Goal: Transaction & Acquisition: Purchase product/service

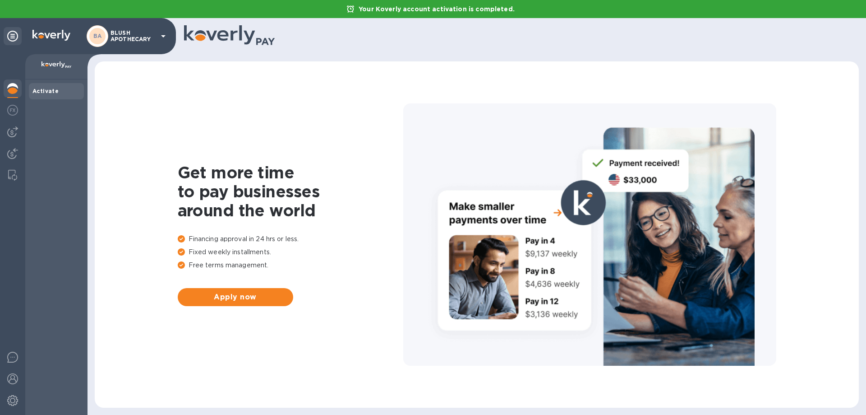
click at [137, 30] on p "BLUSH APOTHECARY" at bounding box center [133, 36] width 45 height 13
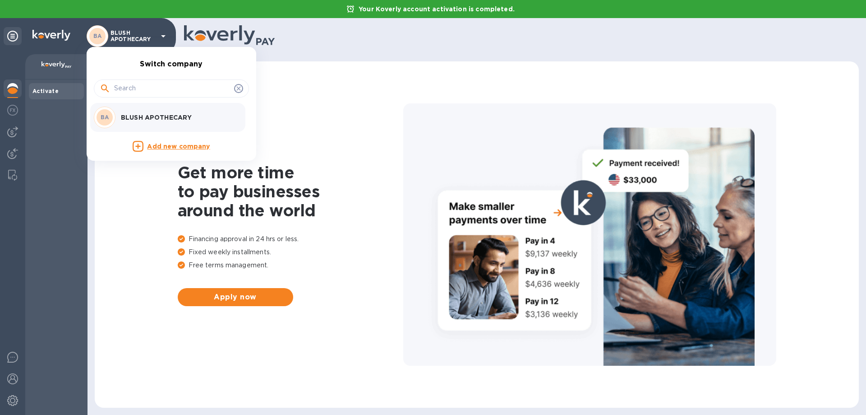
click at [10, 114] on div at bounding box center [433, 207] width 866 height 415
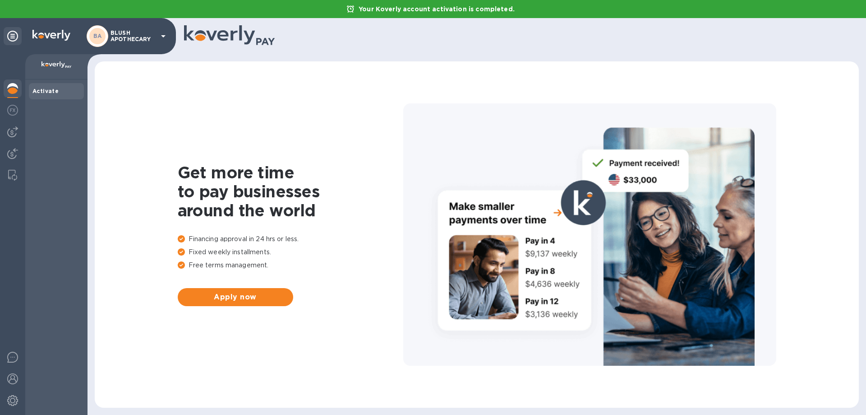
click at [8, 377] on img at bounding box center [12, 378] width 11 height 11
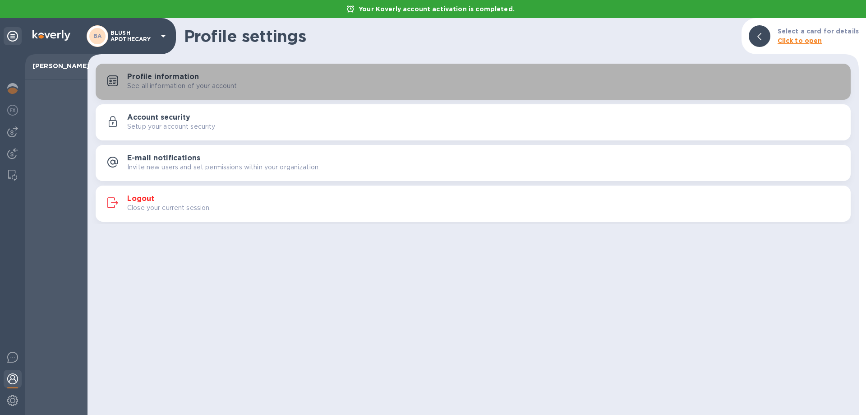
click at [180, 79] on h3 "Profile information" at bounding box center [163, 77] width 72 height 9
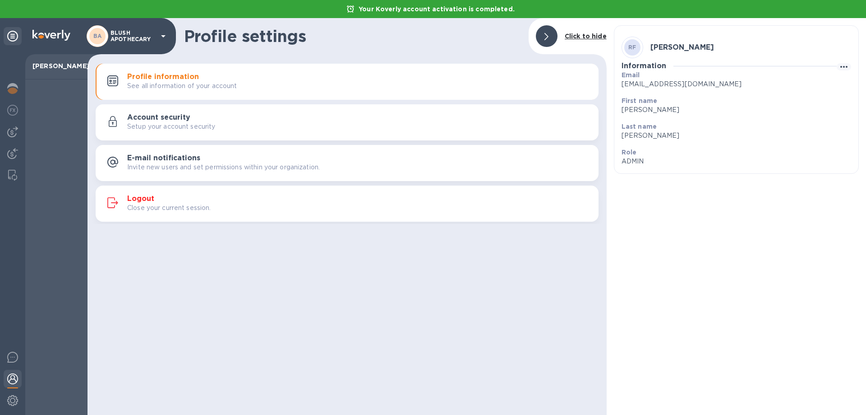
click at [15, 109] on img at bounding box center [12, 110] width 11 height 11
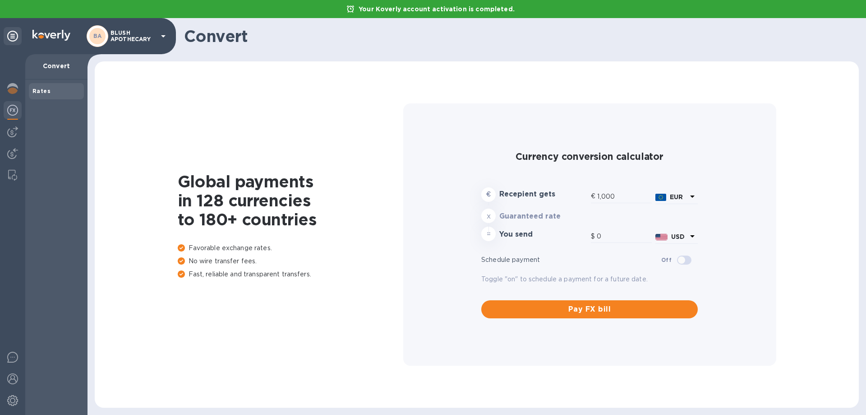
type input "1,178.68"
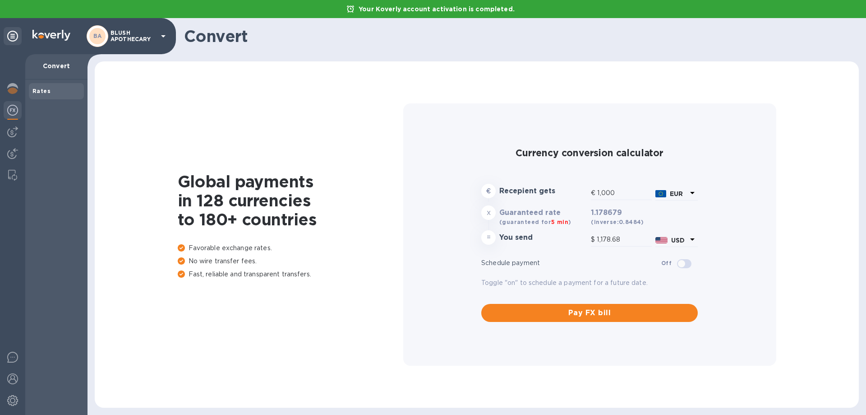
click at [12, 131] on img at bounding box center [12, 131] width 11 height 11
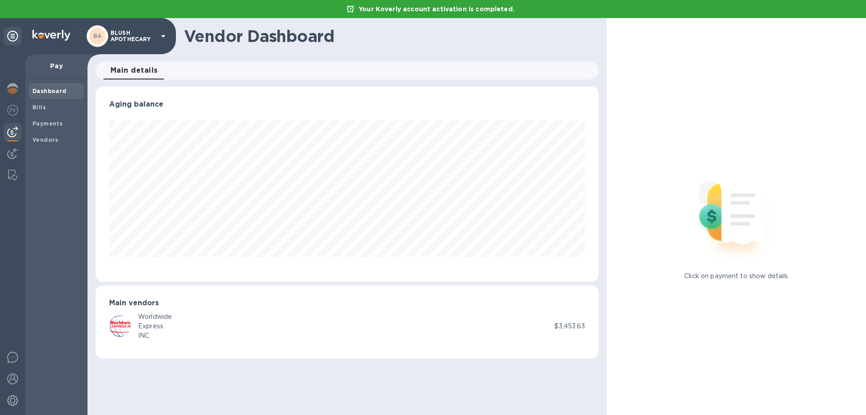
scroll to position [195, 503]
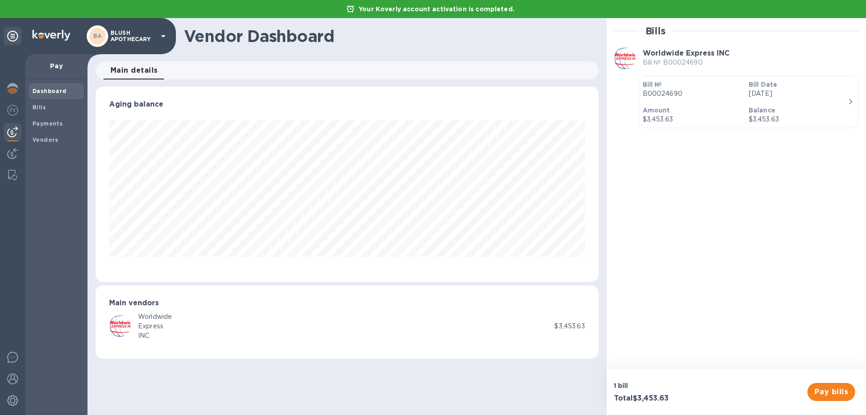
click at [836, 388] on span "Pay bills" at bounding box center [831, 391] width 33 height 11
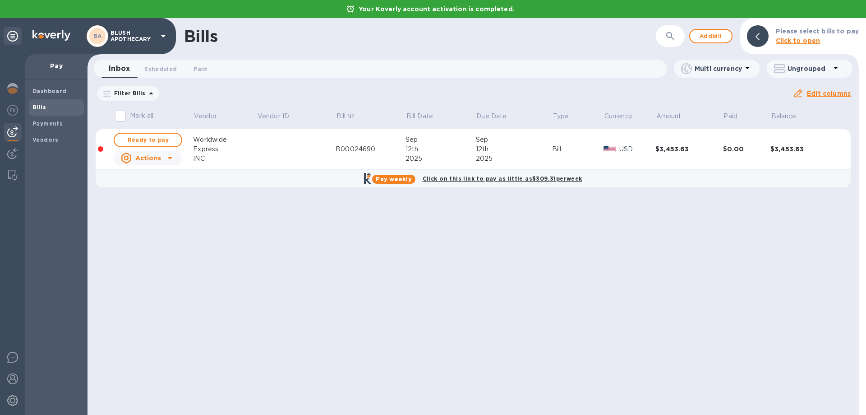
click at [161, 158] on div "Actions" at bounding box center [141, 158] width 44 height 14
click at [284, 205] on div at bounding box center [433, 207] width 866 height 415
click at [146, 137] on span "Ready to pay" at bounding box center [148, 139] width 52 height 11
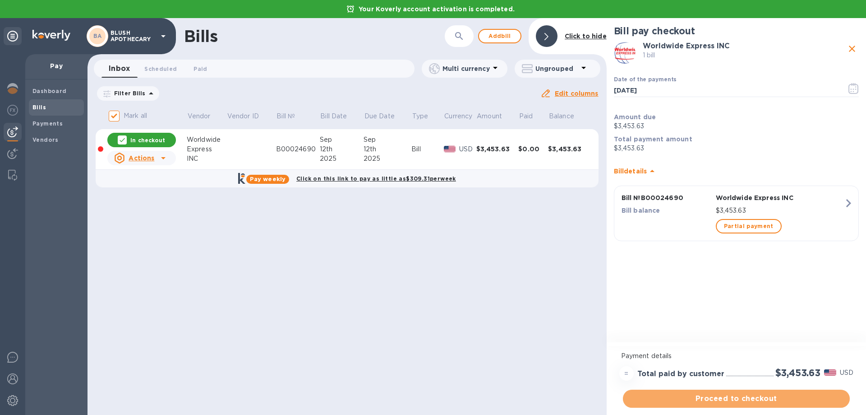
click at [717, 396] on span "Proceed to checkout" at bounding box center [736, 398] width 212 height 11
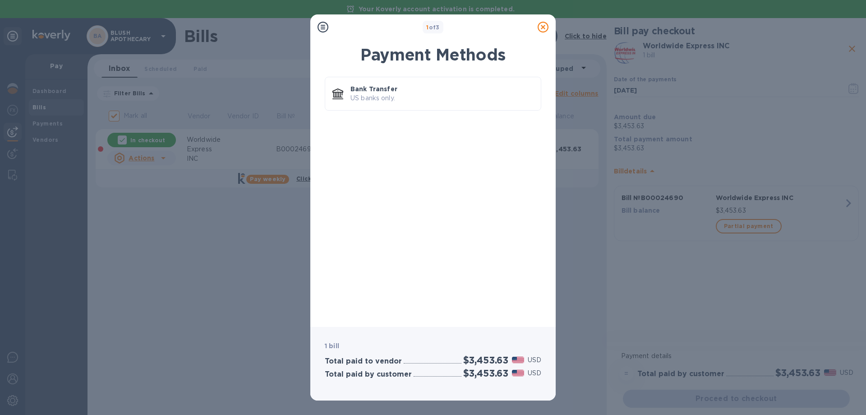
click at [545, 28] on icon at bounding box center [543, 27] width 11 height 11
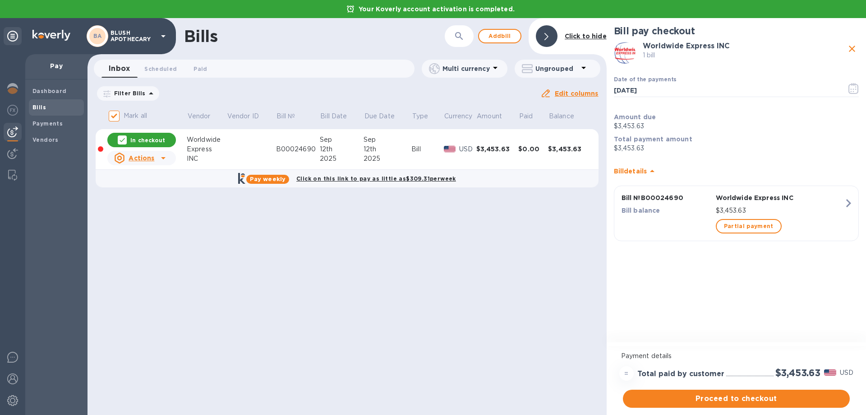
click at [114, 113] on input "Mark all" at bounding box center [114, 115] width 19 height 19
checkbox input "false"
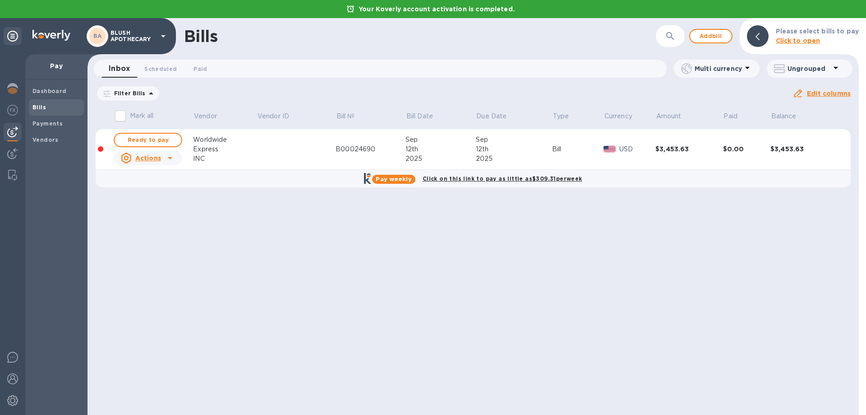
click at [194, 68] on span "Paid 0" at bounding box center [201, 68] width 14 height 9
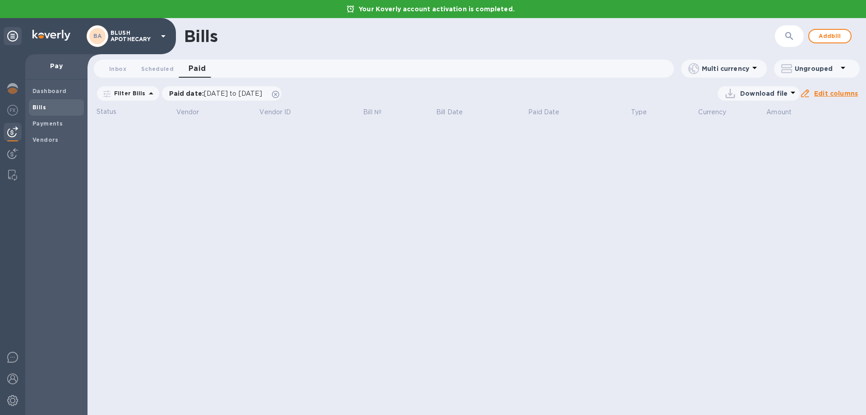
click at [157, 67] on span "Scheduled 0" at bounding box center [157, 68] width 32 height 9
click at [118, 70] on span "Inbox 0" at bounding box center [117, 68] width 17 height 9
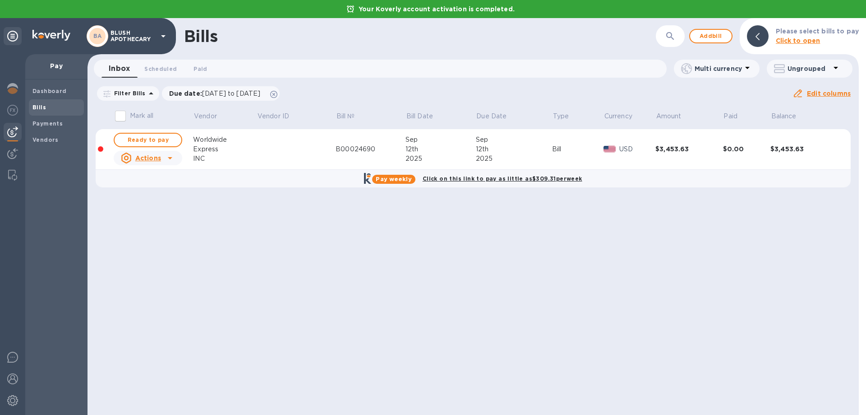
click at [49, 125] on b "Payments" at bounding box center [47, 123] width 30 height 7
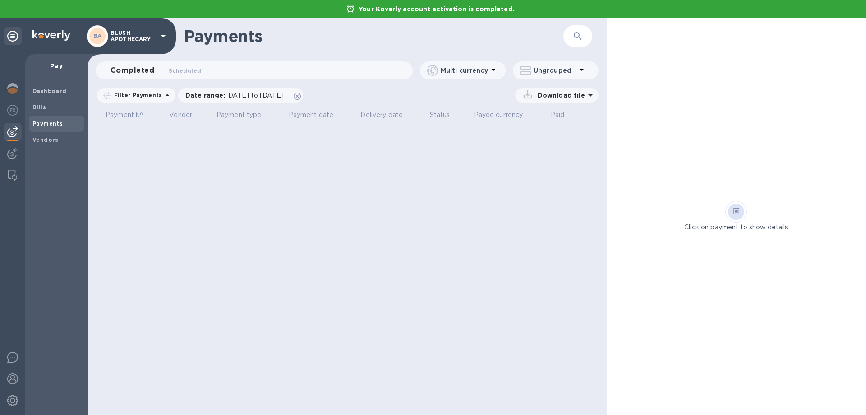
click at [40, 139] on b "Vendors" at bounding box center [45, 139] width 26 height 7
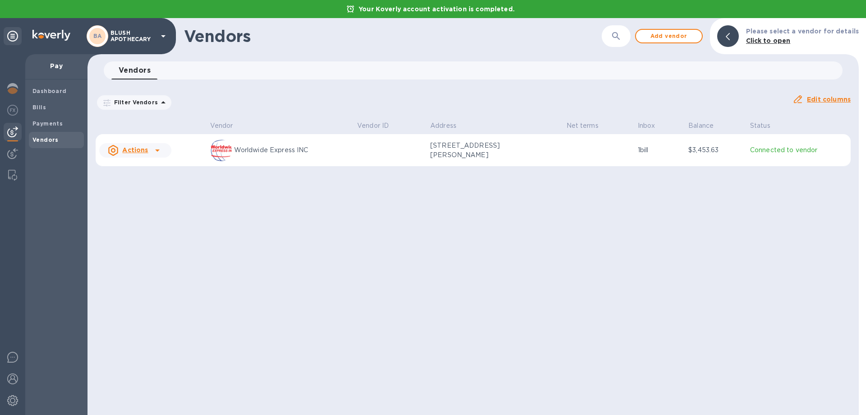
click at [139, 151] on u "Actions" at bounding box center [135, 149] width 26 height 7
click at [264, 198] on div at bounding box center [433, 207] width 866 height 415
click at [29, 105] on div "Bills" at bounding box center [56, 107] width 55 height 16
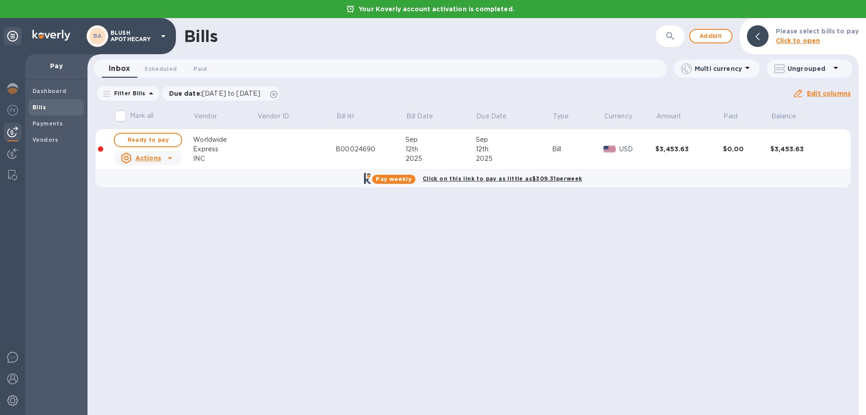
click at [47, 89] on b "Dashboard" at bounding box center [49, 91] width 34 height 7
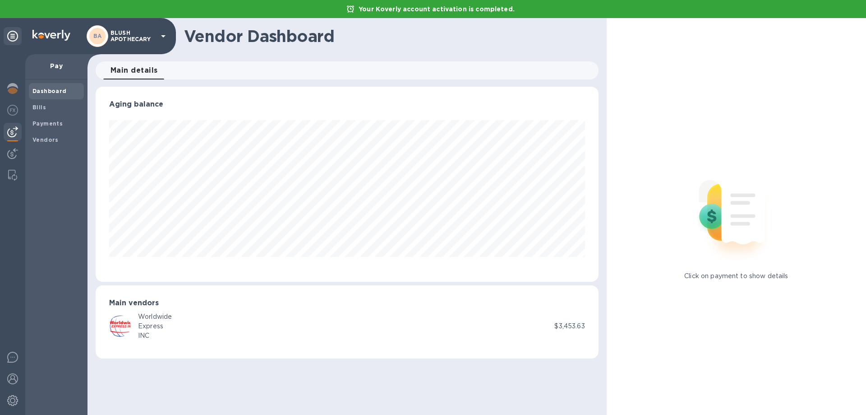
scroll to position [195, 503]
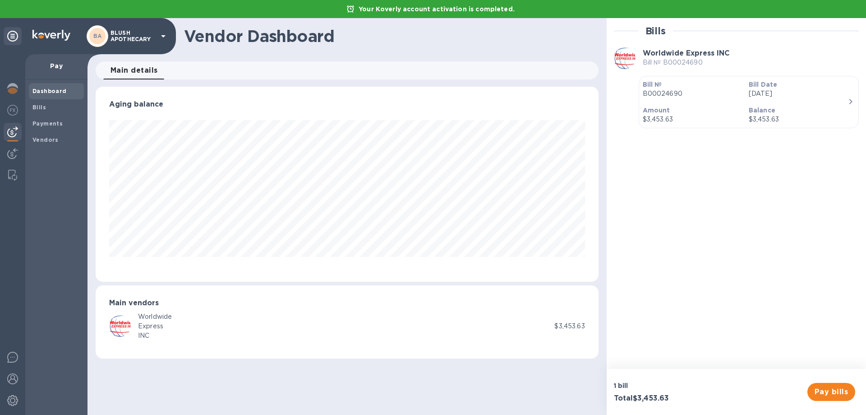
click at [12, 153] on img at bounding box center [12, 153] width 11 height 11
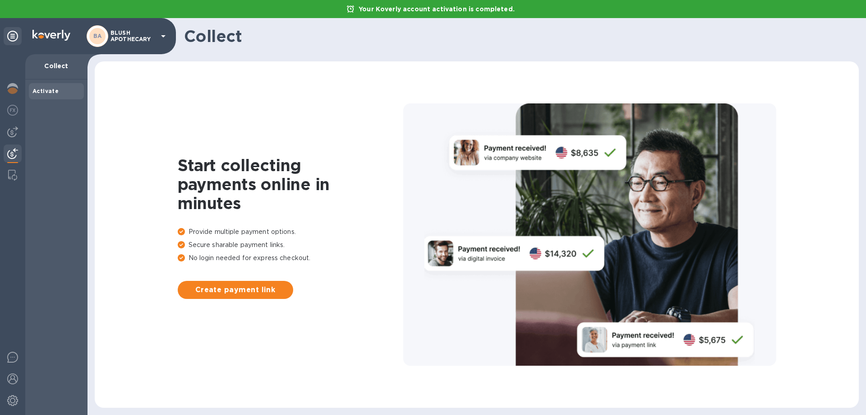
click at [8, 178] on img at bounding box center [12, 175] width 9 height 11
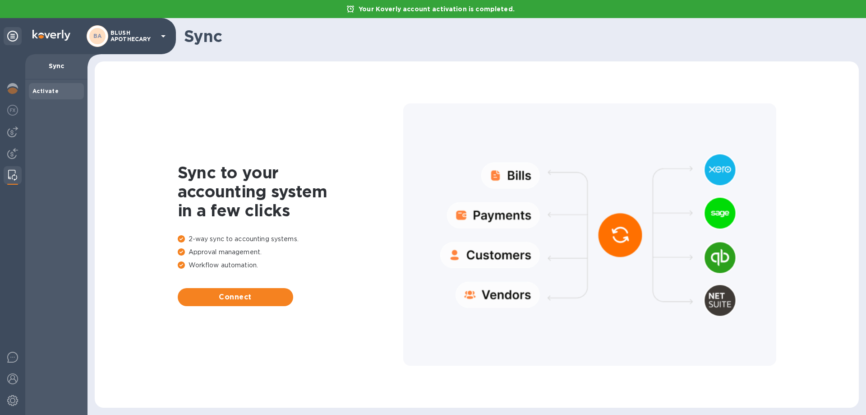
click at [9, 88] on img at bounding box center [12, 88] width 11 height 11
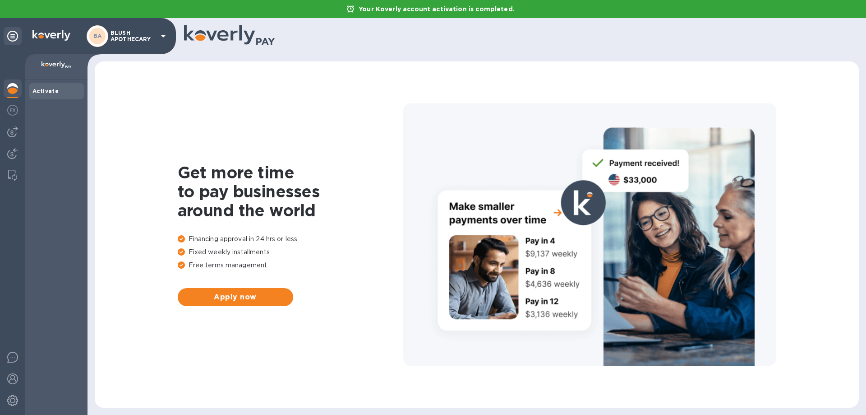
click at [8, 111] on img at bounding box center [12, 110] width 11 height 11
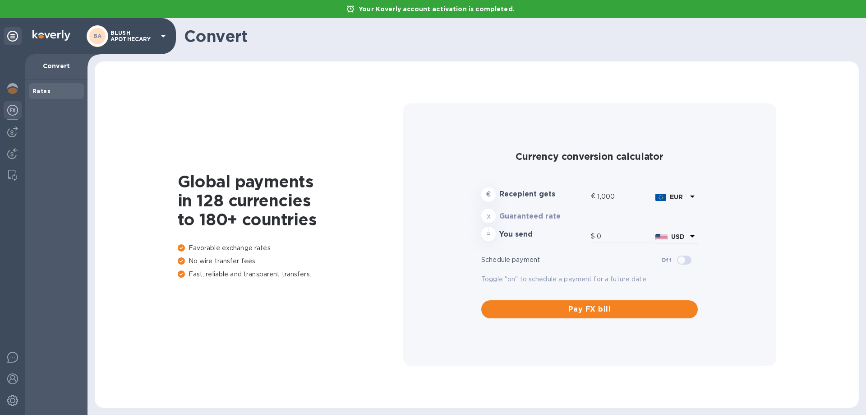
type input "1,178.48"
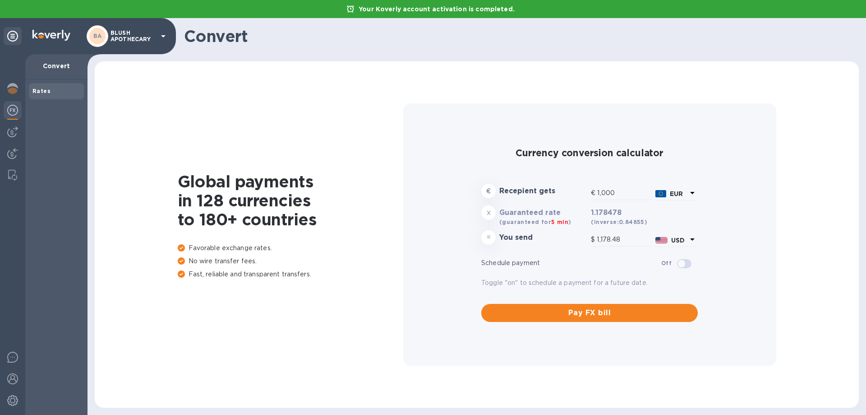
click at [9, 132] on img at bounding box center [12, 131] width 11 height 11
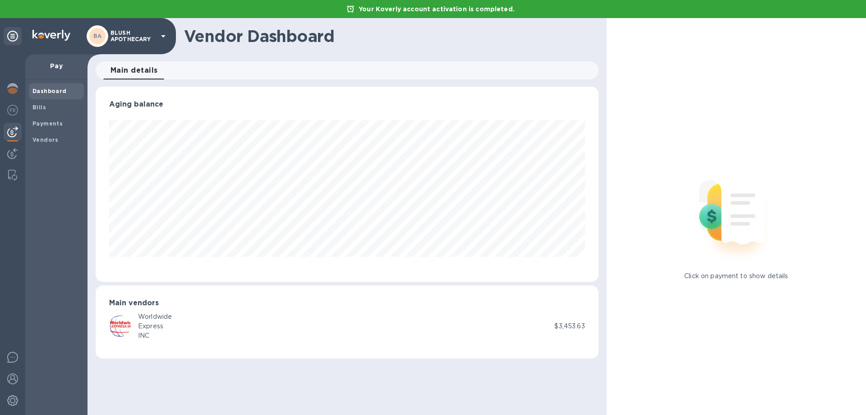
scroll to position [195, 503]
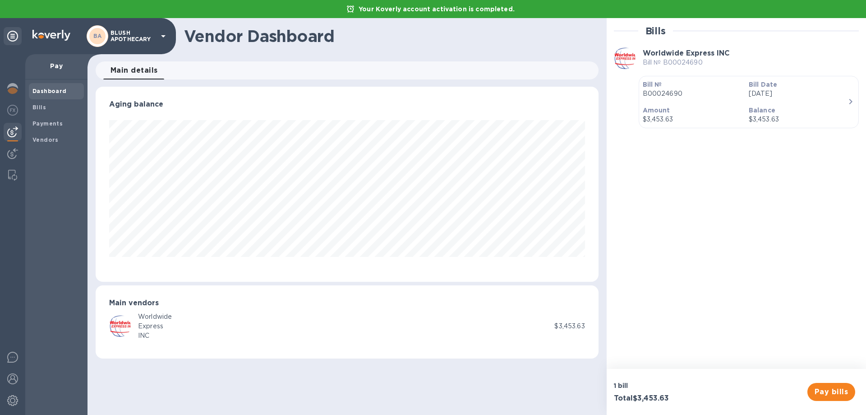
click at [844, 390] on span "Pay bills" at bounding box center [831, 391] width 33 height 11
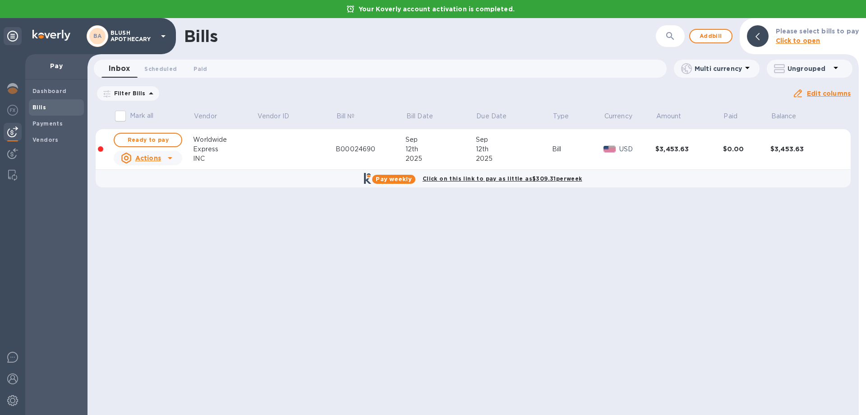
click at [507, 177] on b "Click on this link to pay as little as $309.31 per week" at bounding box center [503, 178] width 160 height 7
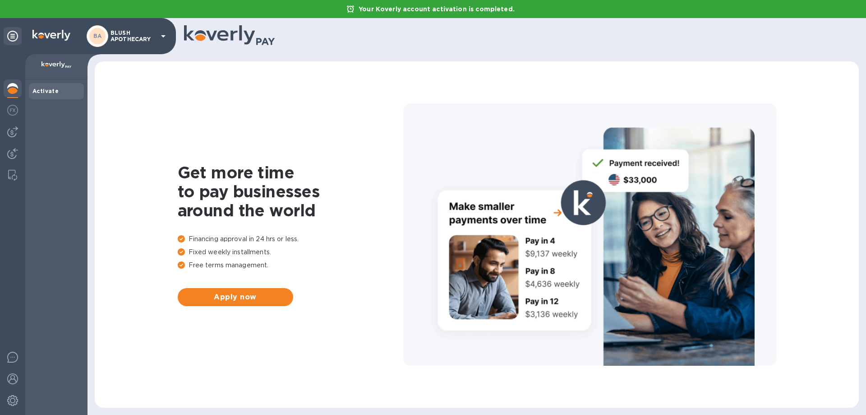
click at [242, 297] on span "Apply now" at bounding box center [235, 296] width 101 height 11
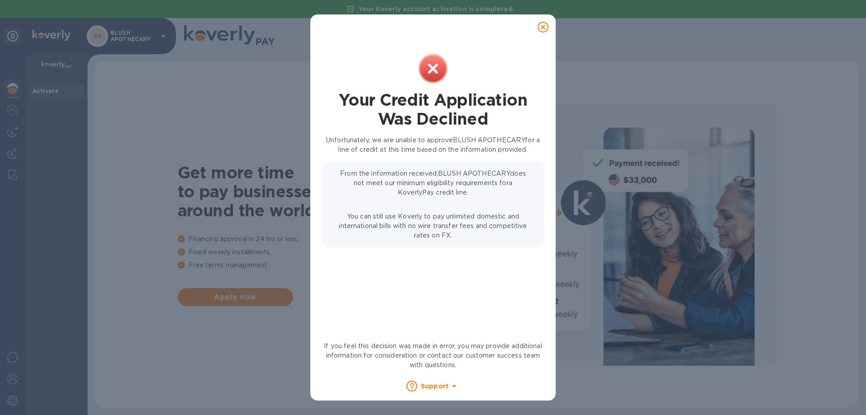
click at [543, 23] on icon at bounding box center [543, 27] width 11 height 11
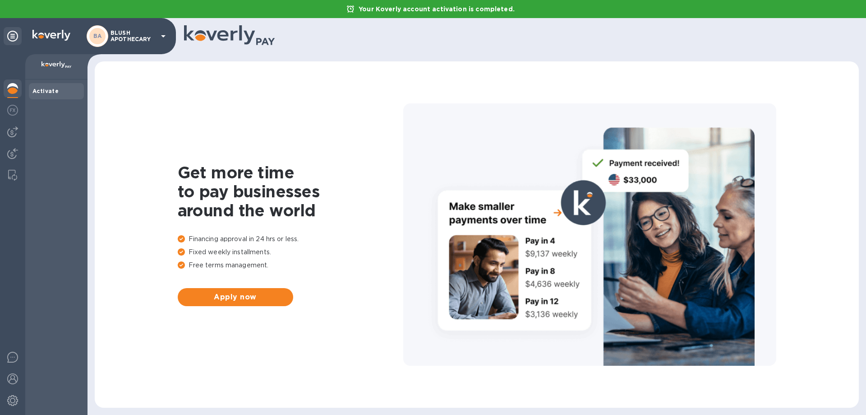
click at [11, 134] on img at bounding box center [12, 131] width 11 height 11
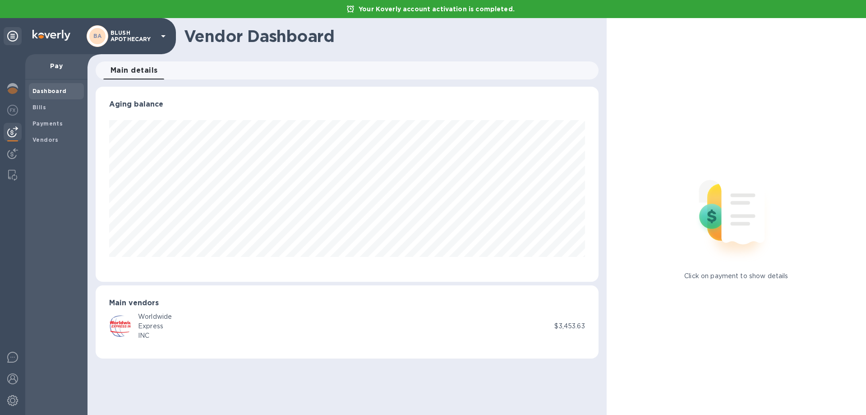
scroll to position [195, 503]
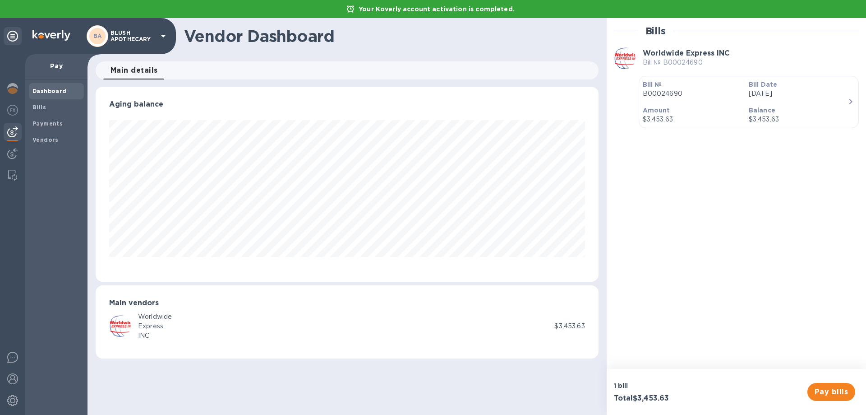
click at [14, 111] on img at bounding box center [12, 110] width 11 height 11
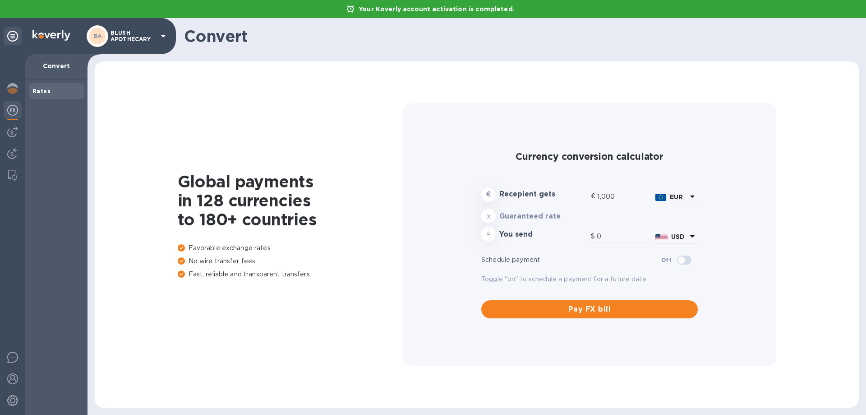
type input "1,178.48"
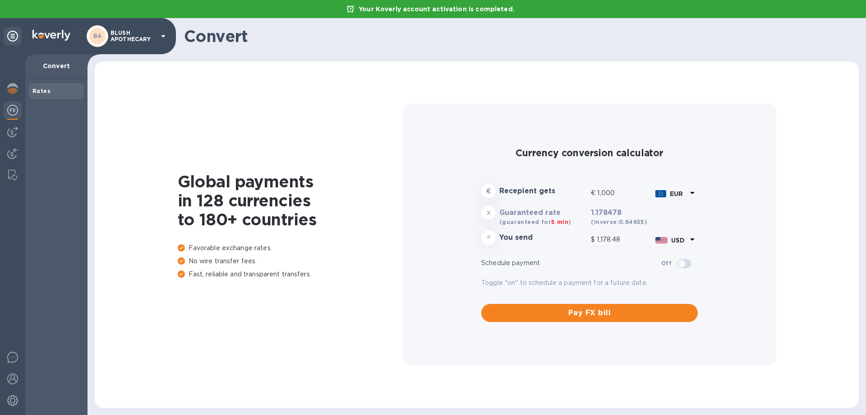
click at [162, 32] on icon at bounding box center [163, 36] width 11 height 11
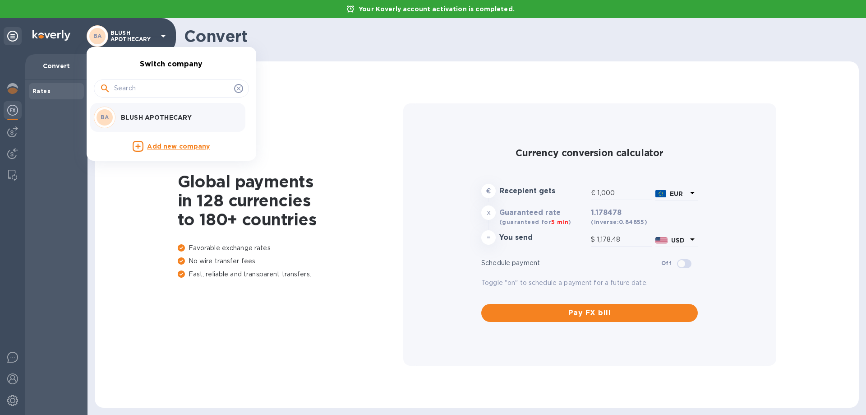
click at [401, 74] on div at bounding box center [433, 207] width 866 height 415
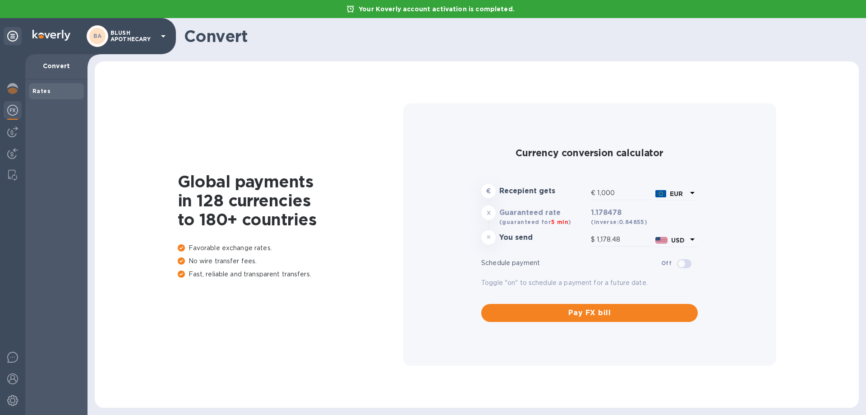
click at [14, 404] on img at bounding box center [12, 400] width 11 height 11
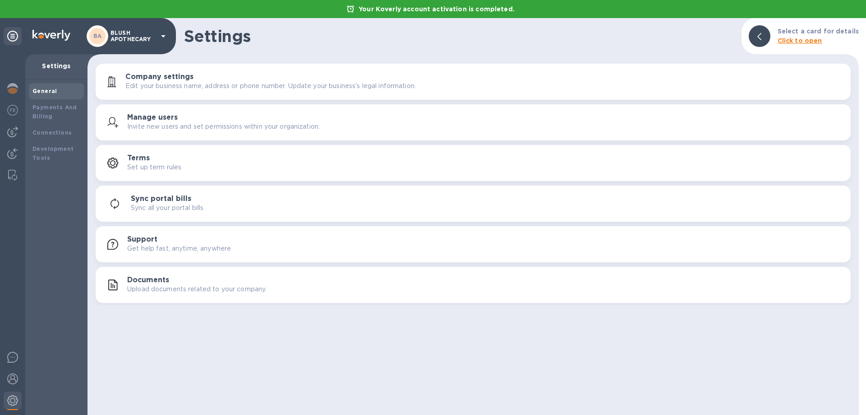
click at [789, 39] on b "Click to open" at bounding box center [800, 40] width 45 height 7
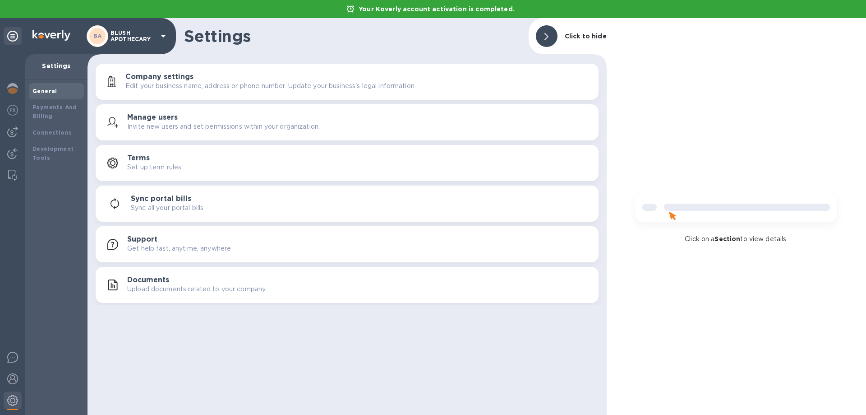
click at [149, 160] on h3 "Terms" at bounding box center [138, 158] width 23 height 9
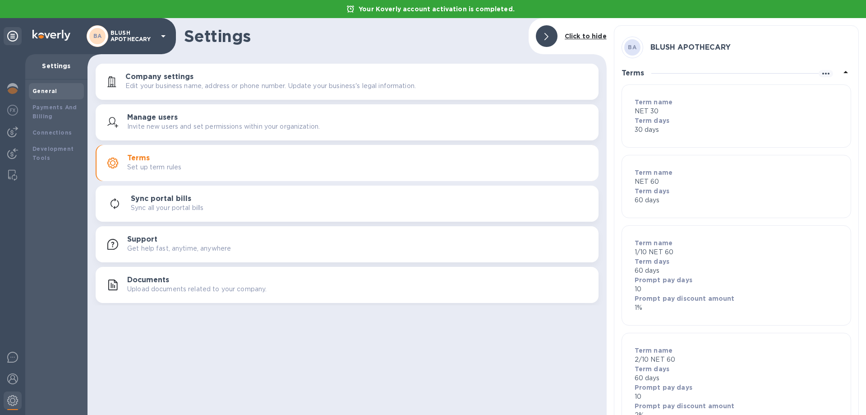
click at [649, 115] on p "NET 30" at bounding box center [736, 110] width 203 height 9
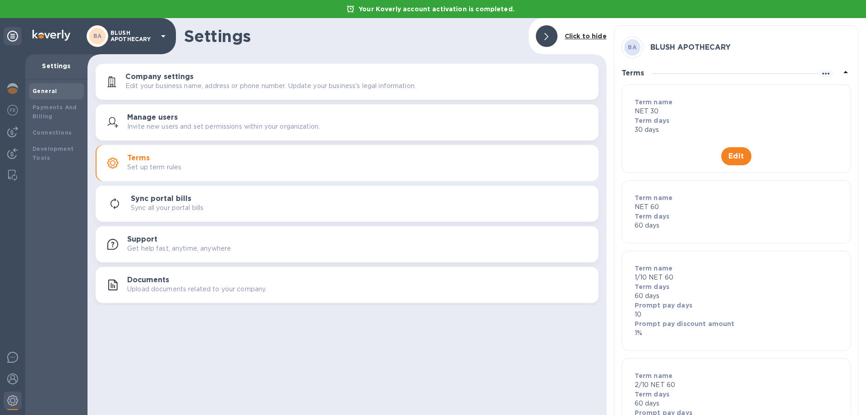
click at [636, 209] on p "NET 60" at bounding box center [736, 206] width 203 height 9
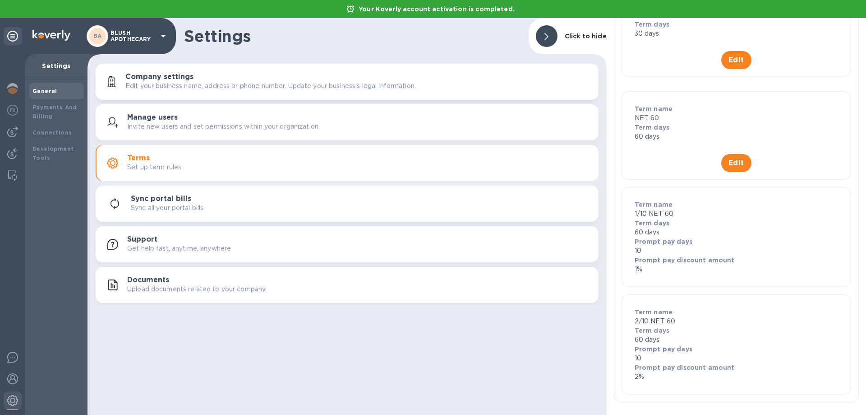
scroll to position [97, 0]
click at [166, 205] on p "Sync all your portal bills" at bounding box center [167, 207] width 73 height 9
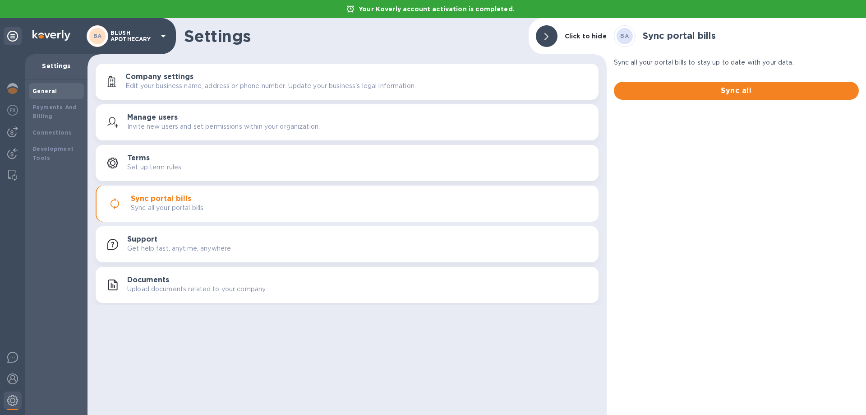
click at [42, 111] on div "Payments And Billing" at bounding box center [56, 112] width 48 height 18
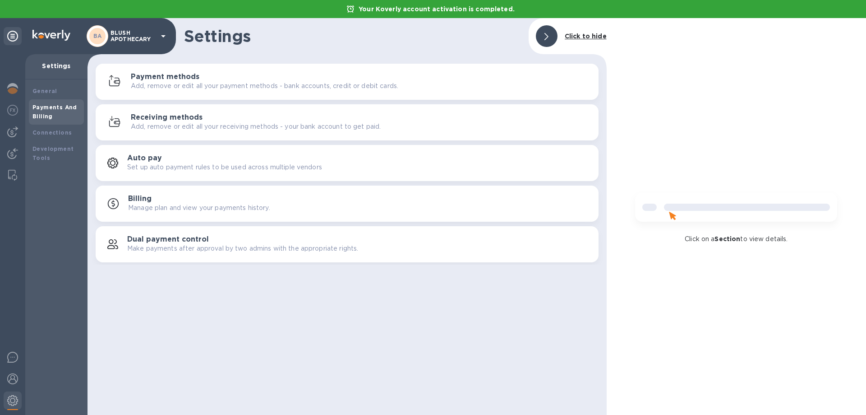
click at [199, 79] on div "Payment methods Add, remove or edit all your payment methods - bank accounts, c…" at bounding box center [361, 82] width 461 height 18
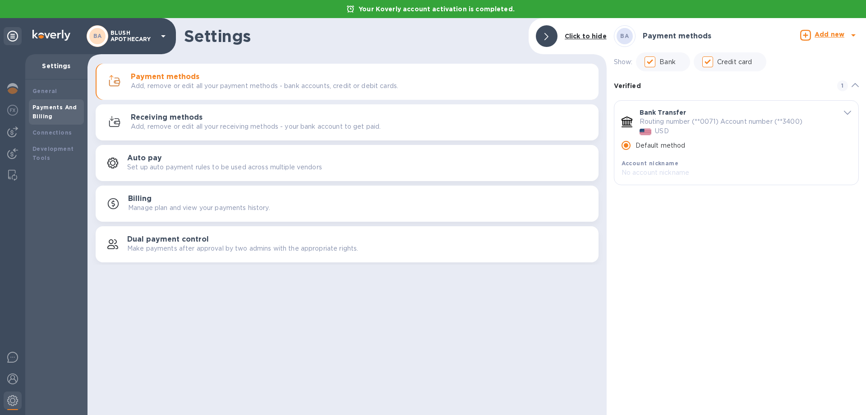
click at [829, 32] on b "Add new" at bounding box center [830, 34] width 30 height 7
click at [802, 95] on b "Credit card" at bounding box center [805, 95] width 38 height 7
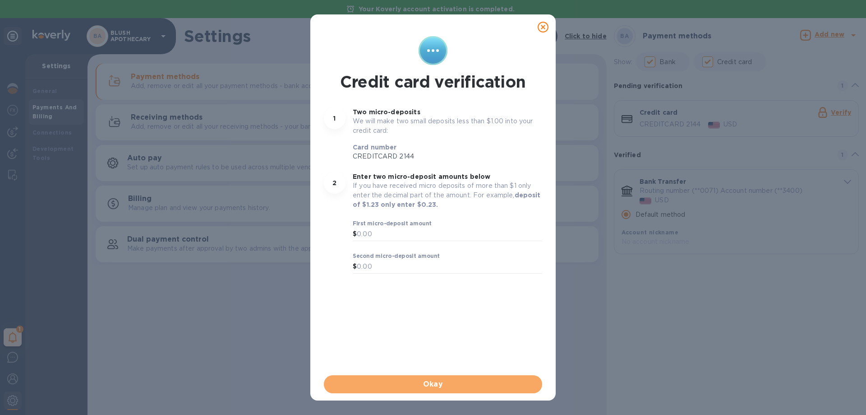
click at [439, 385] on span "Okay" at bounding box center [433, 384] width 204 height 11
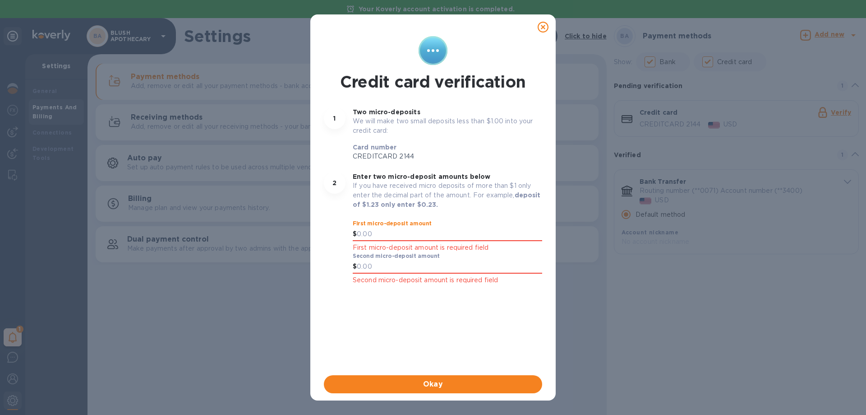
click at [388, 233] on input "text" at bounding box center [449, 234] width 185 height 14
click at [369, 270] on input "text" at bounding box center [449, 267] width 185 height 14
type input "0.34"
click at [386, 225] on label "First micro-deposit amount" at bounding box center [392, 223] width 79 height 5
click at [385, 232] on input "text" at bounding box center [449, 234] width 185 height 14
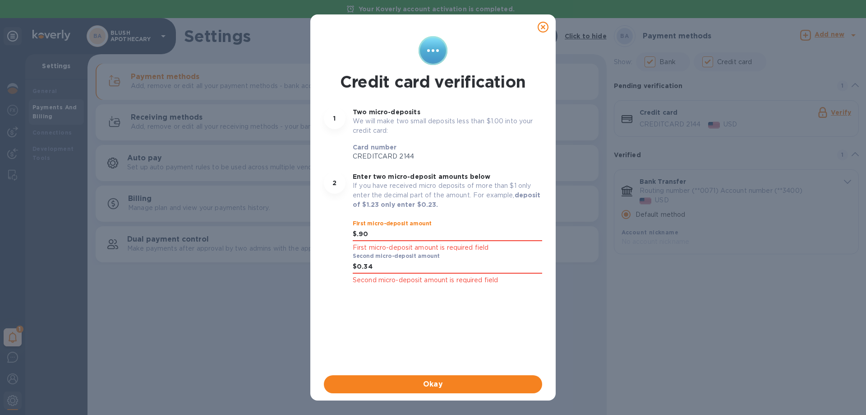
click at [387, 236] on input ".90" at bounding box center [449, 234] width 185 height 14
drag, startPoint x: 372, startPoint y: 232, endPoint x: 330, endPoint y: 228, distance: 41.8
click at [330, 228] on div "2 Enter two micro-deposit amounts below If you have received micro deposits of …" at bounding box center [433, 228] width 229 height 124
type input "0.90"
click at [501, 332] on div "Credit card verification 1 Two micro-deposits We will make two small deposits l…" at bounding box center [433, 203] width 222 height 339
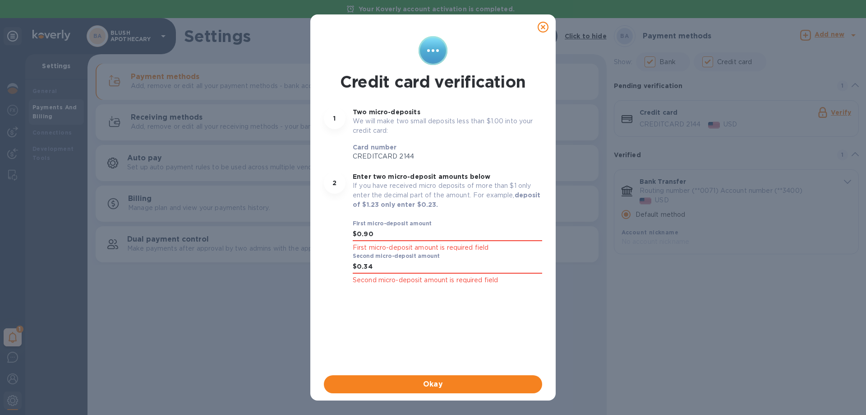
click at [444, 378] on button "Okay" at bounding box center [433, 384] width 218 height 18
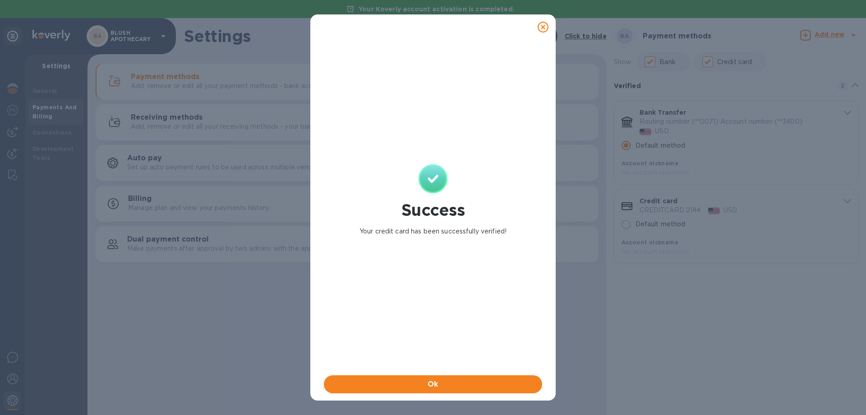
click at [458, 379] on span "Ok" at bounding box center [433, 384] width 204 height 11
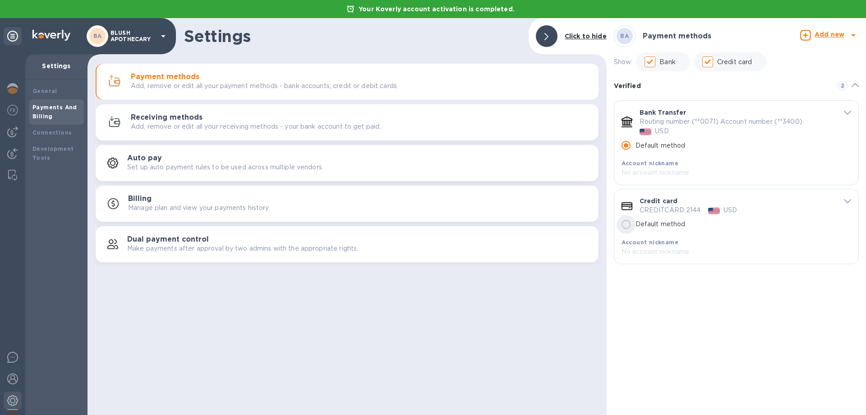
click at [630, 226] on input "Default method" at bounding box center [626, 224] width 19 height 19
radio input "false"
radio input "true"
click at [11, 131] on img at bounding box center [12, 131] width 11 height 11
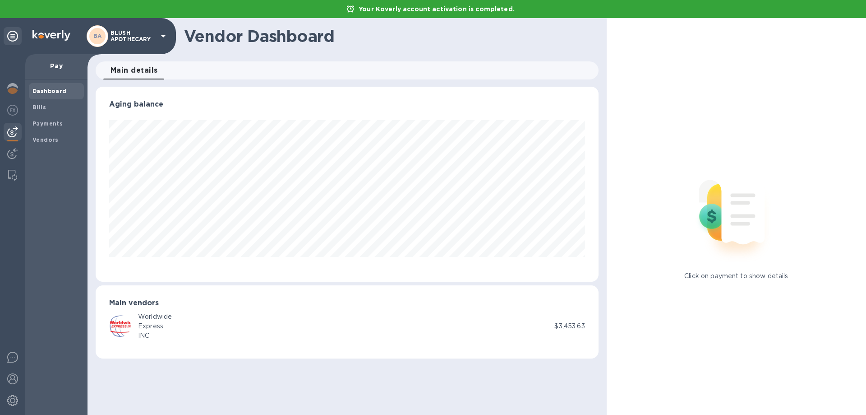
scroll to position [195, 503]
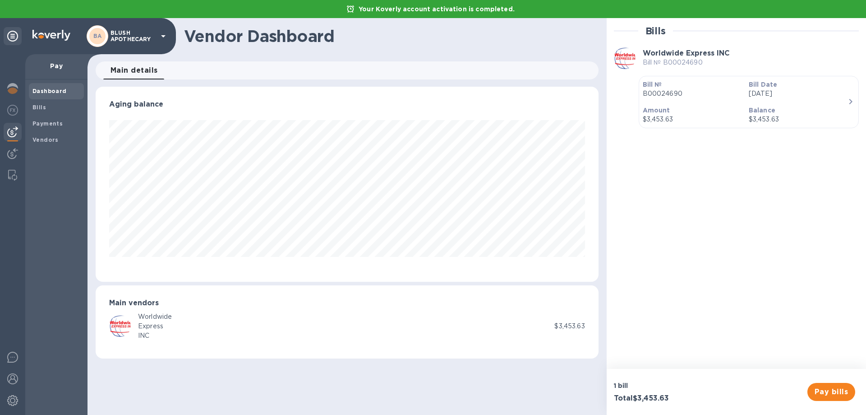
click at [836, 393] on span "Pay bills" at bounding box center [831, 391] width 33 height 11
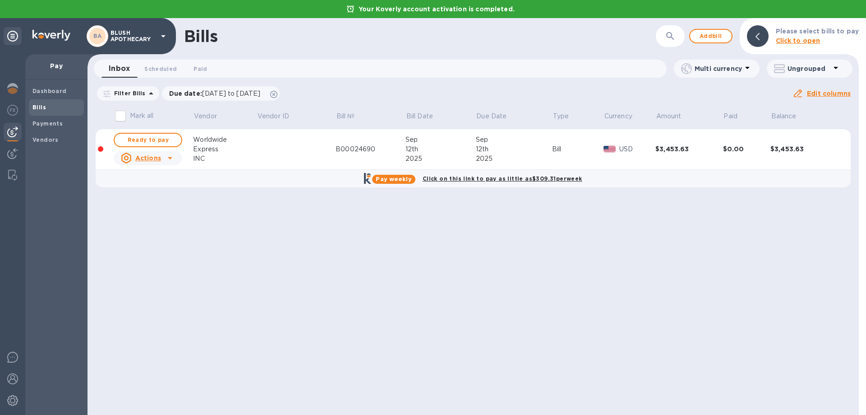
click at [153, 142] on span "Ready to pay" at bounding box center [148, 139] width 52 height 11
checkbox input "true"
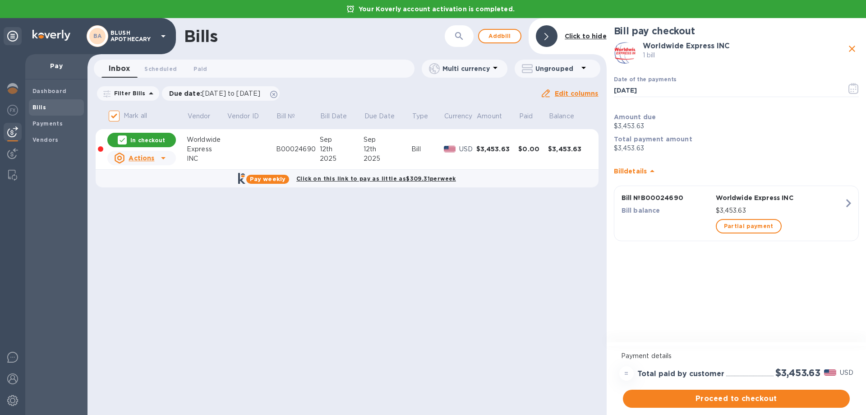
click at [732, 398] on span "Proceed to checkout" at bounding box center [736, 398] width 212 height 11
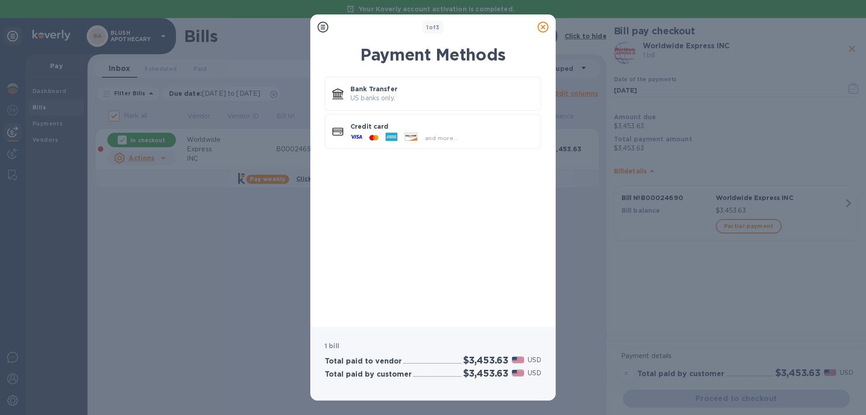
click at [382, 135] on div at bounding box center [374, 138] width 16 height 9
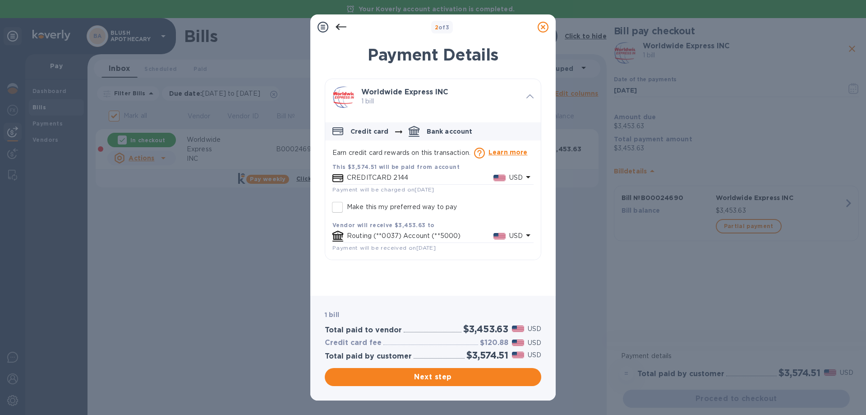
click at [375, 171] on div "CREDITCARD 2144 USD" at bounding box center [435, 177] width 180 height 13
click at [340, 26] on icon at bounding box center [341, 27] width 11 height 11
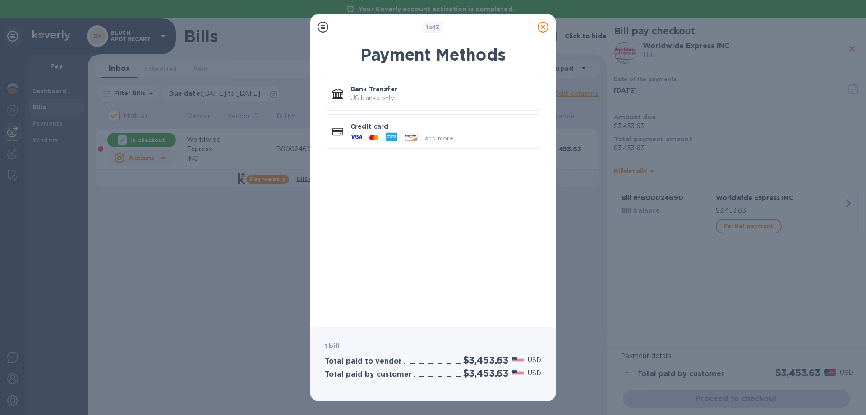
click at [374, 128] on p "Credit card" at bounding box center [442, 126] width 183 height 9
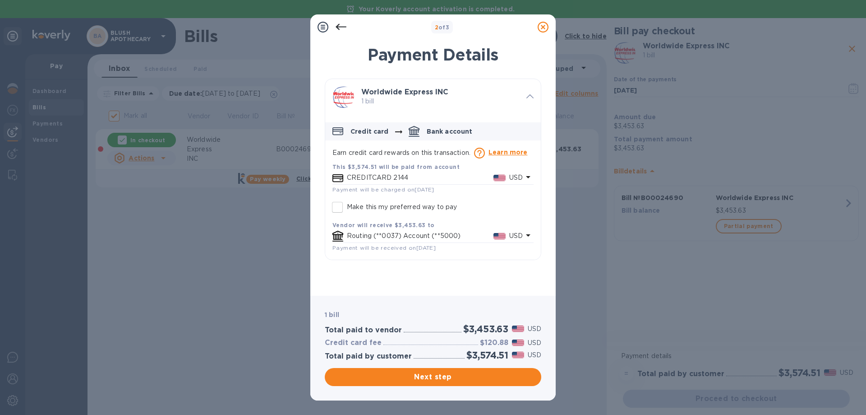
click at [543, 27] on icon at bounding box center [543, 27] width 11 height 11
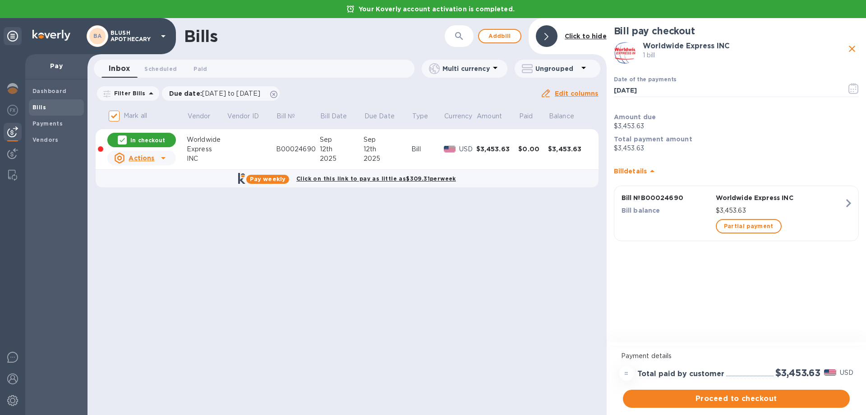
click at [22, 397] on div at bounding box center [12, 234] width 25 height 360
click at [13, 399] on img at bounding box center [12, 400] width 11 height 11
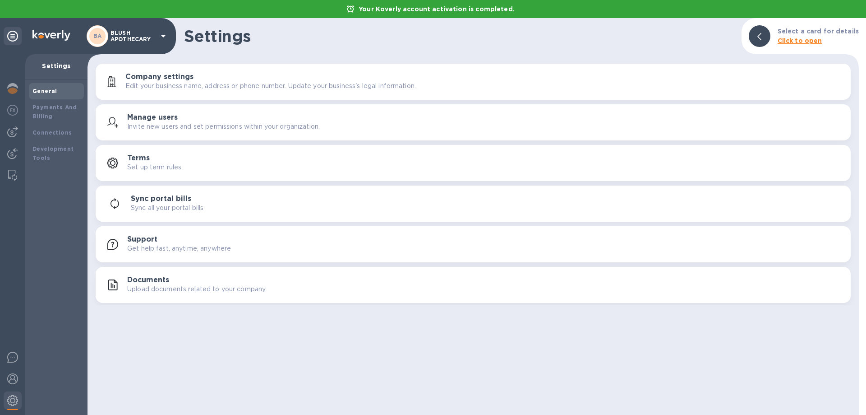
click at [162, 42] on div "BA BLUSH APOTHECARY" at bounding box center [128, 36] width 82 height 22
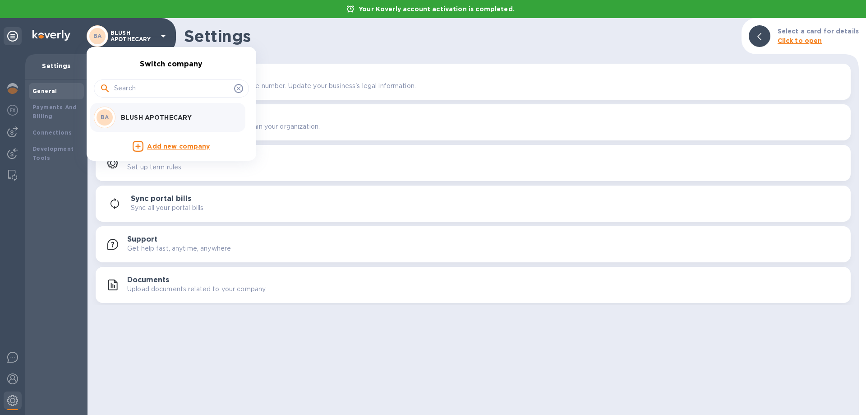
click at [236, 318] on div at bounding box center [433, 207] width 866 height 415
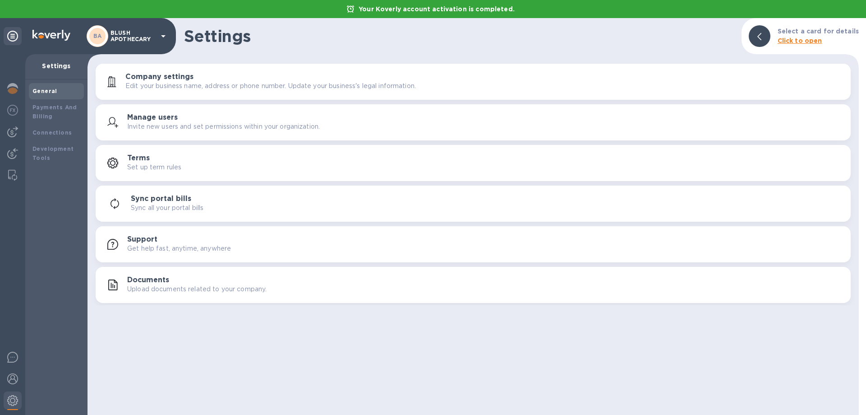
click at [6, 400] on div at bounding box center [13, 401] width 18 height 20
click at [14, 38] on icon at bounding box center [12, 36] width 11 height 11
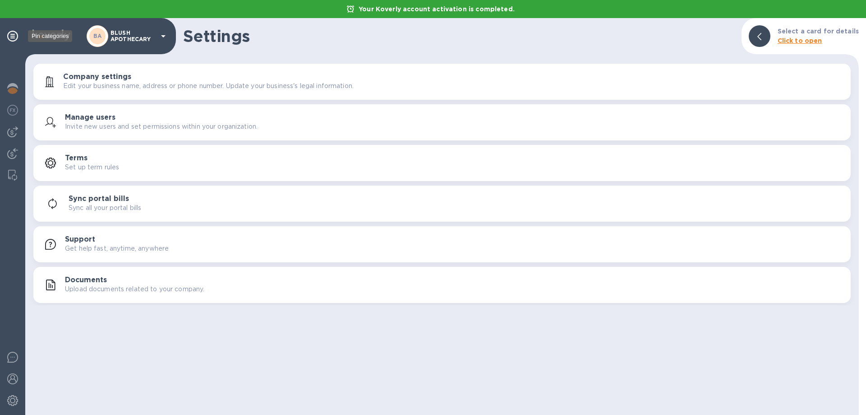
click at [11, 32] on icon at bounding box center [12, 36] width 11 height 11
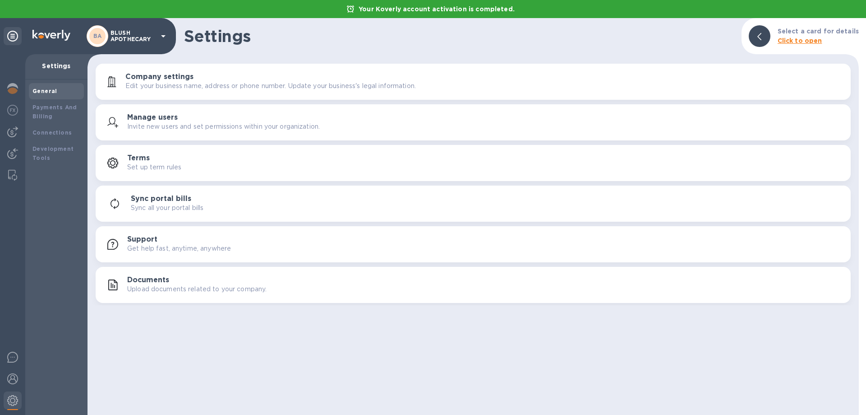
click at [11, 372] on div at bounding box center [13, 380] width 18 height 20
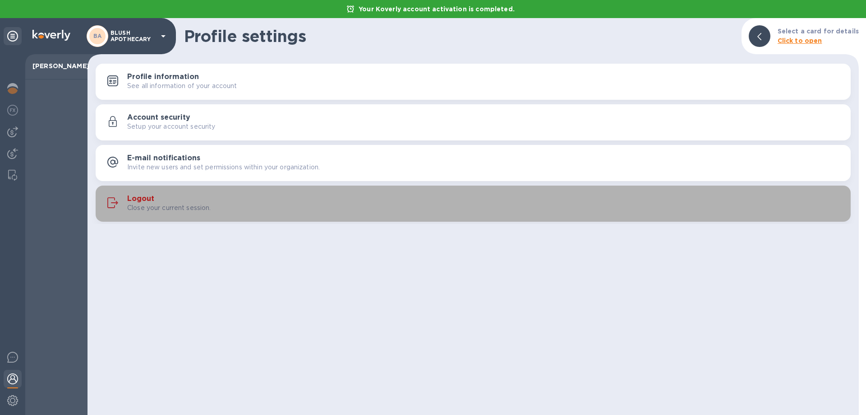
click at [146, 200] on h3 "Logout" at bounding box center [140, 198] width 27 height 9
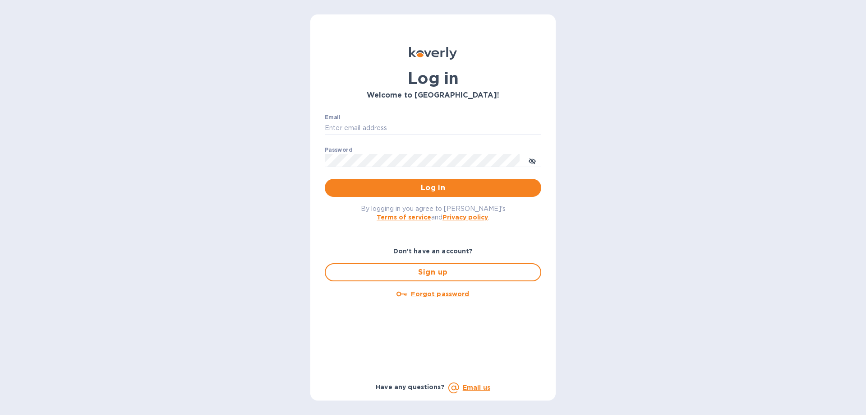
type input "[EMAIL_ADDRESS][DOMAIN_NAME]"
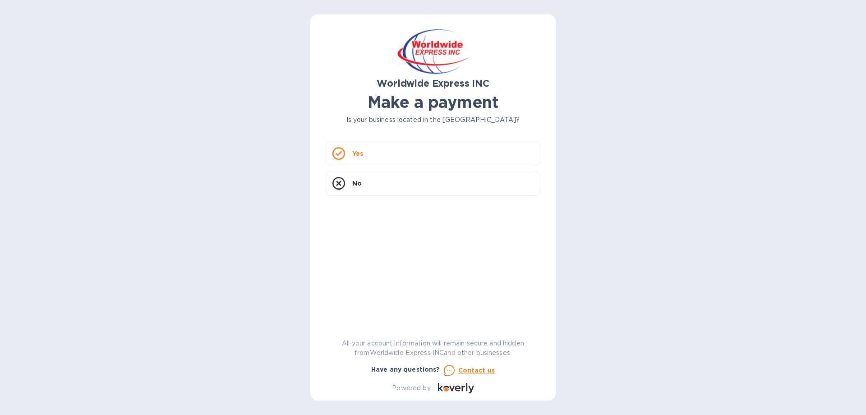
click at [337, 152] on icon at bounding box center [339, 153] width 13 height 13
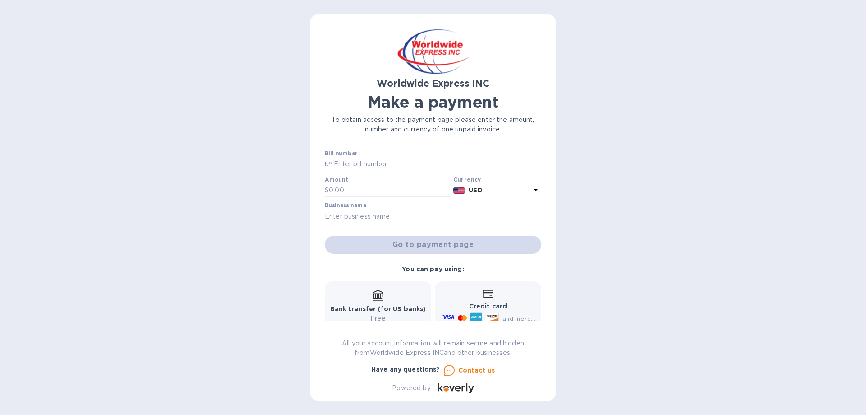
click at [377, 156] on div "Bill number №" at bounding box center [433, 160] width 217 height 21
click at [380, 159] on input "text" at bounding box center [436, 164] width 209 height 14
type input "B00024690"
click at [348, 185] on input "text" at bounding box center [389, 191] width 121 height 14
type input "3,453.63"
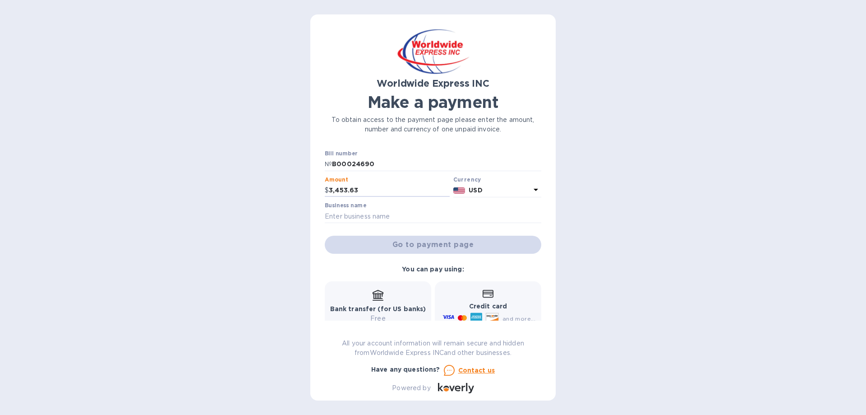
click at [354, 218] on input "text" at bounding box center [433, 216] width 217 height 14
type input "BLUSH APOTHECARY"
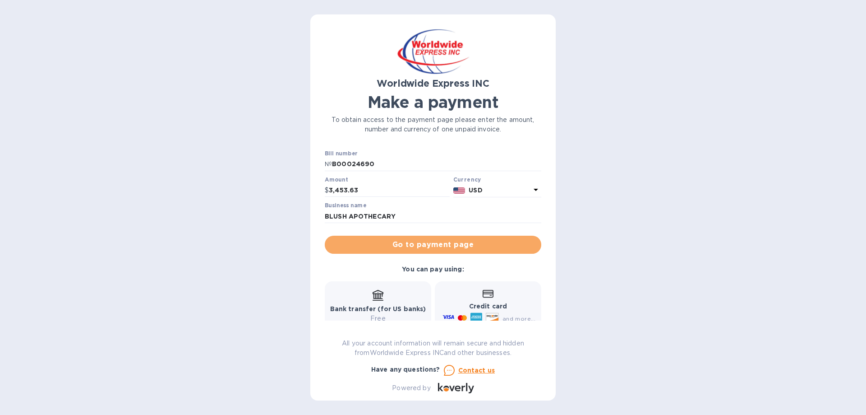
click at [438, 243] on span "Go to payment page" at bounding box center [433, 244] width 202 height 11
